Goal: Use online tool/utility: Utilize a website feature to perform a specific function

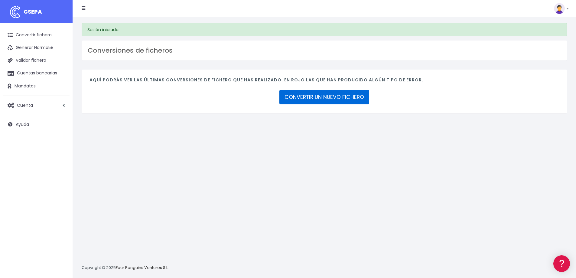
click at [318, 97] on link "CONVERTIR UN NUEVO FICHERO" at bounding box center [324, 97] width 90 height 15
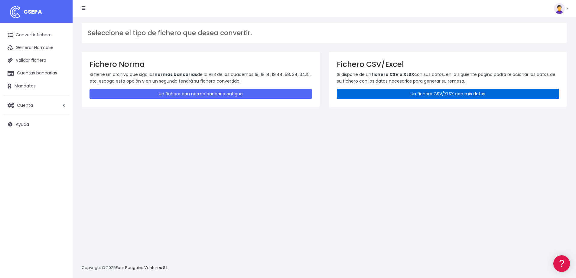
click at [436, 92] on link "Un fichero CSV/XLSX con mis datos" at bounding box center [448, 94] width 222 height 10
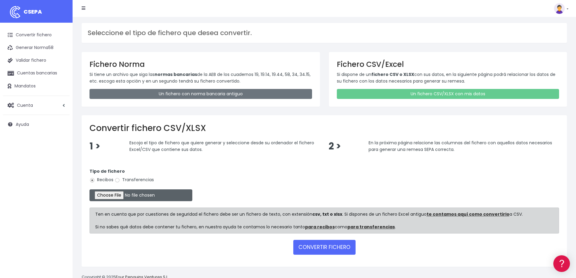
click at [109, 197] on input "file" at bounding box center [140, 195] width 103 height 12
type input "C:\fakepath\COBROS [DATE].xlsx"
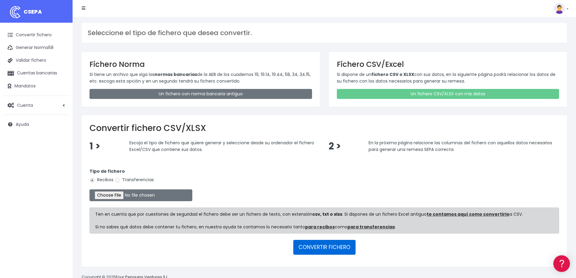
click at [336, 248] on button "CONVERTIR FICHERO" at bounding box center [324, 247] width 62 height 15
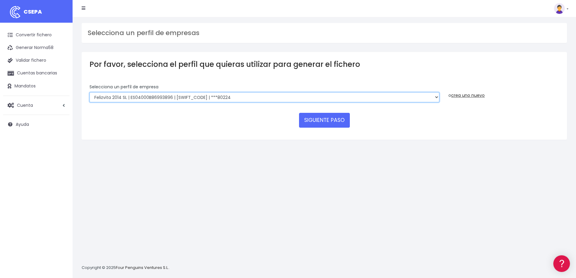
click at [183, 98] on select "Felizvita 2014 SL | ES04000B86993896 | CAIXESBBXXX | ***80224 CUIDA CARE MARKET…" at bounding box center [264, 97] width 350 height 10
select select "1688"
click at [89, 92] on select "Felizvita 2014 SL | ES04000B86993896 | CAIXESBBXXX | ***80224 CUIDA CARE MARKET…" at bounding box center [264, 97] width 350 height 10
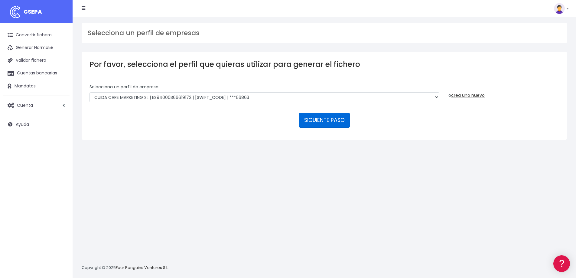
click at [330, 118] on button "SIGUIENTE PASO" at bounding box center [324, 120] width 51 height 15
click at [331, 120] on button "SIGUIENTE PASO" at bounding box center [324, 120] width 51 height 15
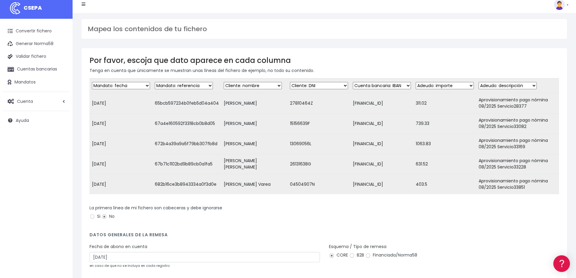
scroll to position [63, 0]
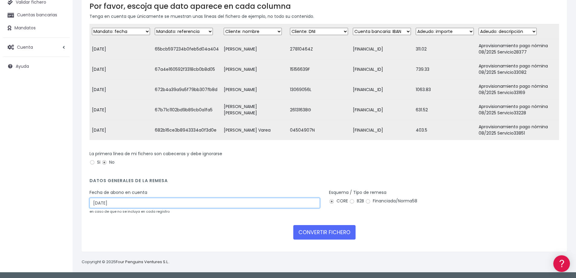
click at [122, 201] on input "15/08/2025" at bounding box center [204, 203] width 230 height 10
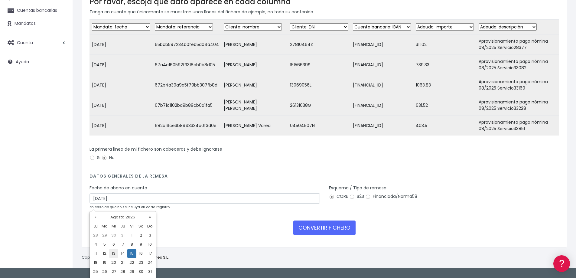
click at [113, 255] on td "13" at bounding box center [113, 253] width 9 height 9
type input "13/08/2025"
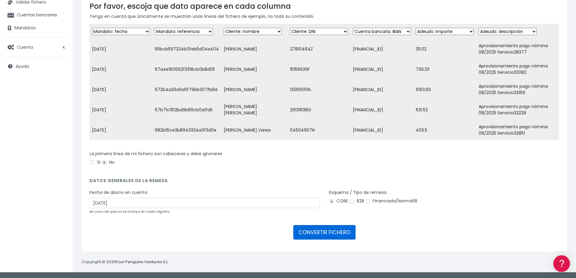
click at [329, 231] on button "CONVERTIR FICHERO" at bounding box center [324, 232] width 62 height 15
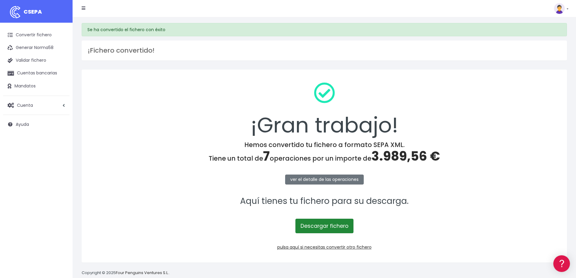
click at [324, 228] on link "Descargar fichero" at bounding box center [324, 226] width 58 height 15
click at [336, 246] on link "pulsa aquí si necesitas convertir otro fichero" at bounding box center [324, 247] width 94 height 6
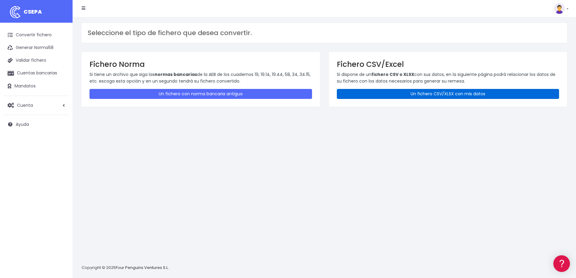
click at [416, 96] on link "Un fichero CSV/XLSX con mis datos" at bounding box center [448, 94] width 222 height 10
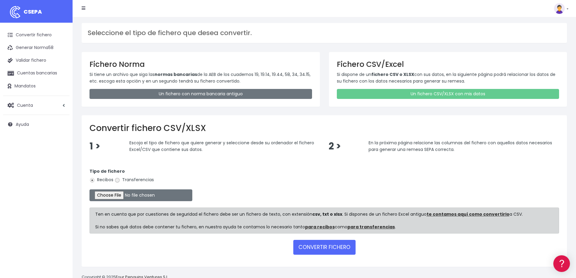
click at [118, 181] on input "Transferencias" at bounding box center [117, 179] width 5 height 5
radio input "true"
click at [136, 196] on input "file" at bounding box center [140, 195] width 103 height 12
type input "C:\fakepath\PAGOS 13-08-25.xlsx"
click at [331, 246] on button "CONVERTIR FICHERO" at bounding box center [324, 247] width 62 height 15
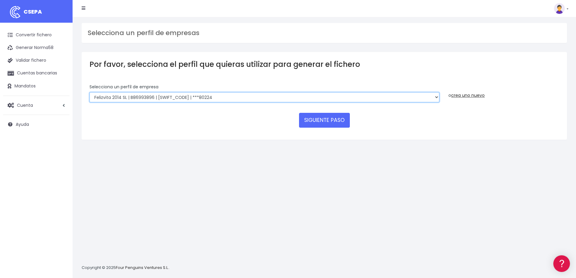
click at [203, 97] on select "Felizvita 2014 SL | B86993896 | [SWIFT_CODE] | ***80224 Assisvita Asistencia S.…" at bounding box center [264, 97] width 350 height 10
select select "1686"
click at [89, 92] on select "Felizvita 2014 SL | B86993896 | [SWIFT_CODE] | ***80224 Assisvita Asistencia S.…" at bounding box center [264, 97] width 350 height 10
click at [317, 120] on button "SIGUIENTE PASO" at bounding box center [324, 120] width 51 height 15
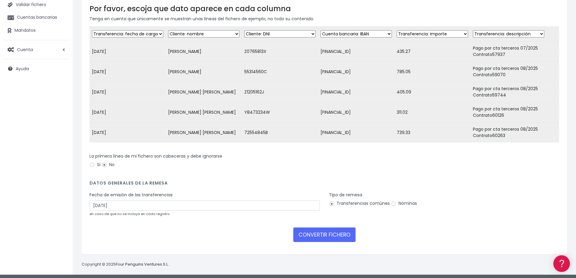
scroll to position [63, 0]
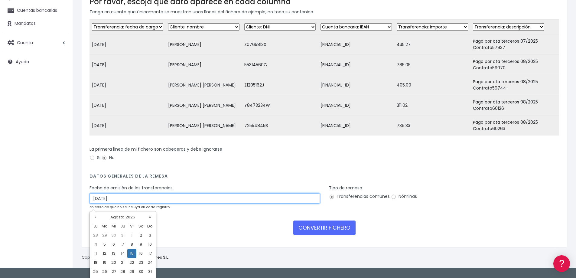
click at [127, 202] on input "[DATE]" at bounding box center [204, 198] width 230 height 10
click at [113, 254] on td "13" at bounding box center [113, 253] width 9 height 9
type input "[DATE]"
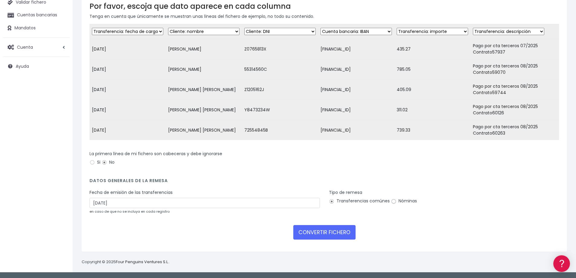
click at [391, 201] on input "Nóminas" at bounding box center [393, 201] width 5 height 5
radio input "true"
click at [329, 231] on button "CONVERTIR FICHERO" at bounding box center [324, 232] width 62 height 15
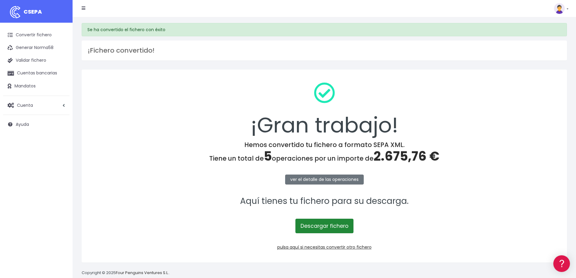
click at [310, 225] on link "Descargar fichero" at bounding box center [324, 226] width 58 height 15
